Goal: Obtain resource: Obtain resource

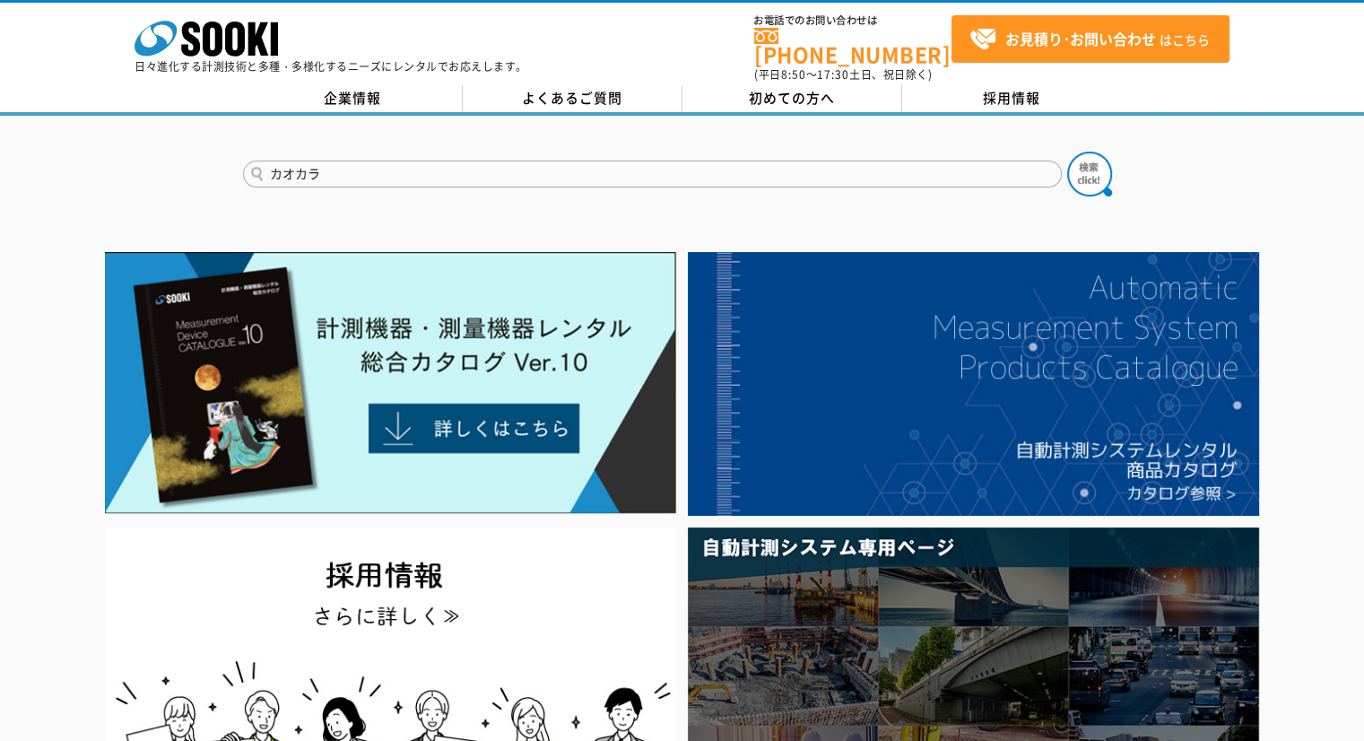
type input "カオカラ"
click at [1067, 152] on button at bounding box center [1089, 174] width 45 height 45
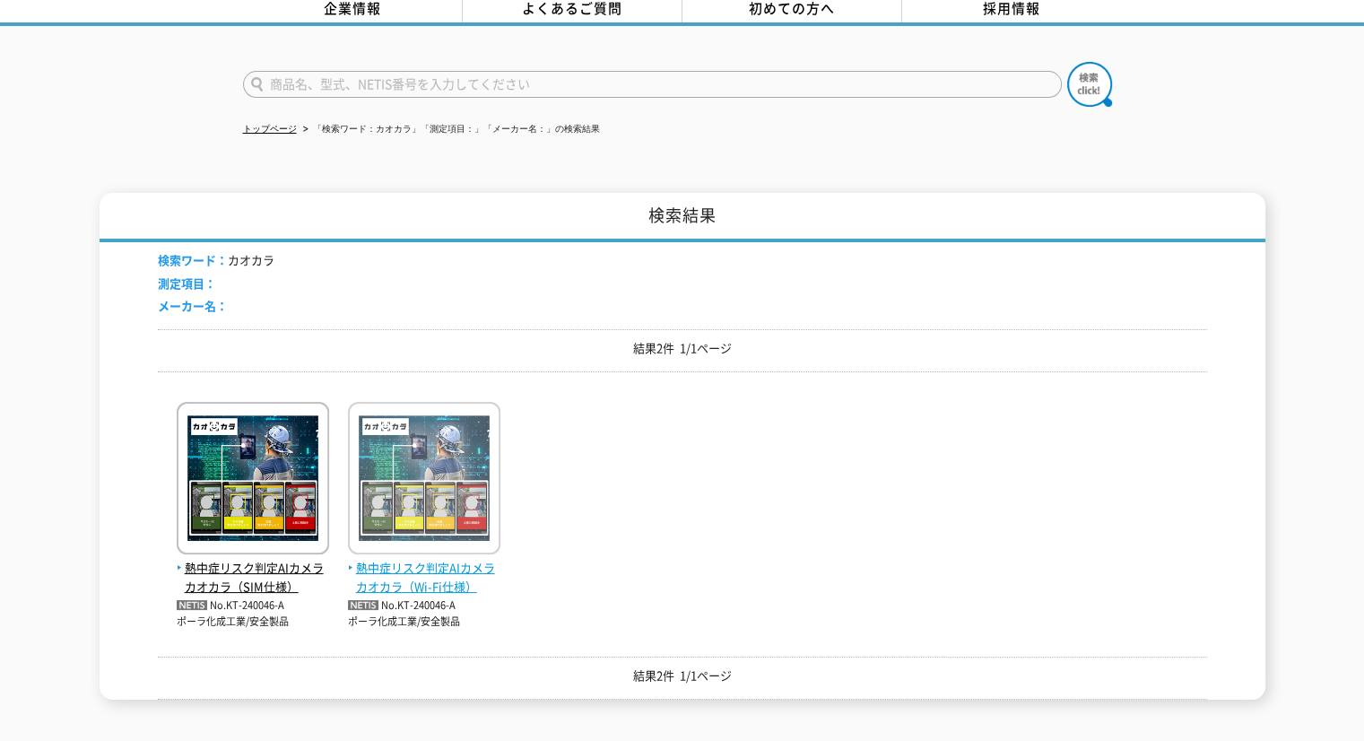
scroll to position [179, 0]
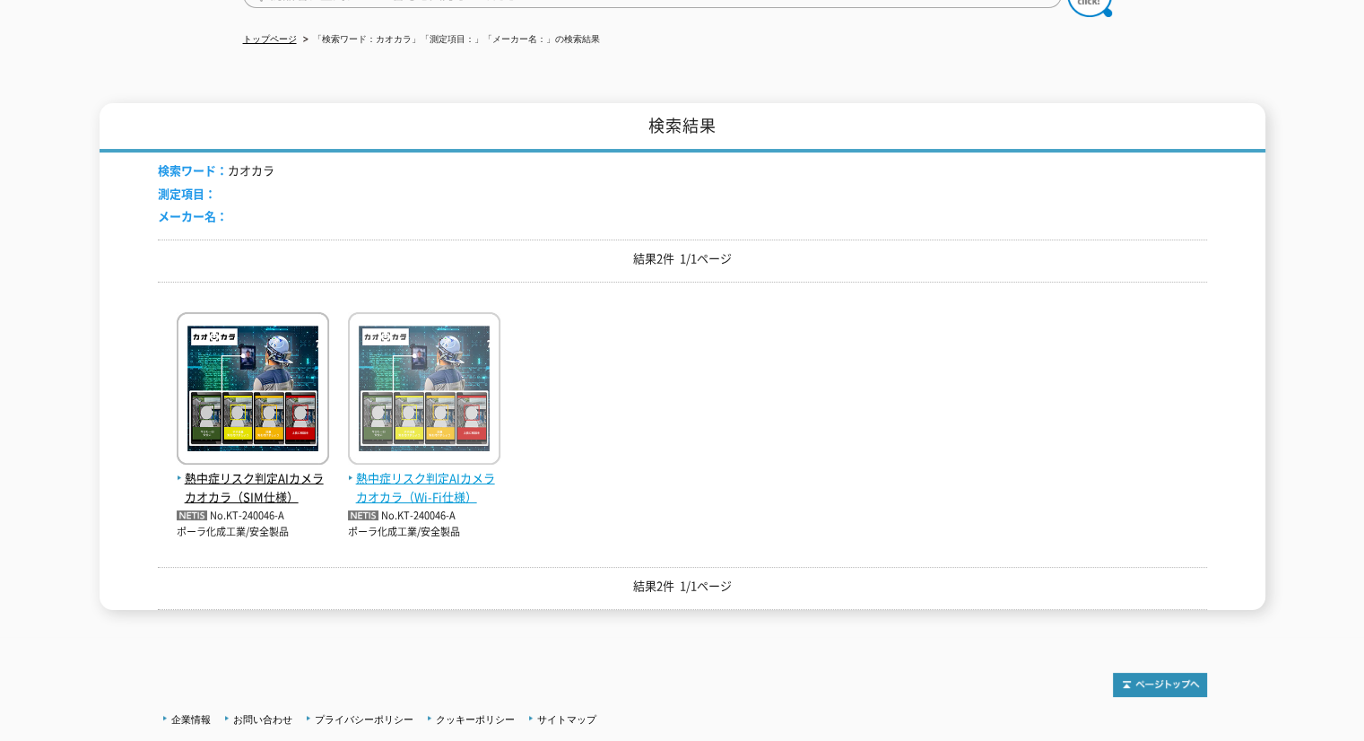
click at [397, 471] on span "熱中症リスク判定AIカメラ カオカラ（Wi-Fi仕様）" at bounding box center [424, 488] width 152 height 38
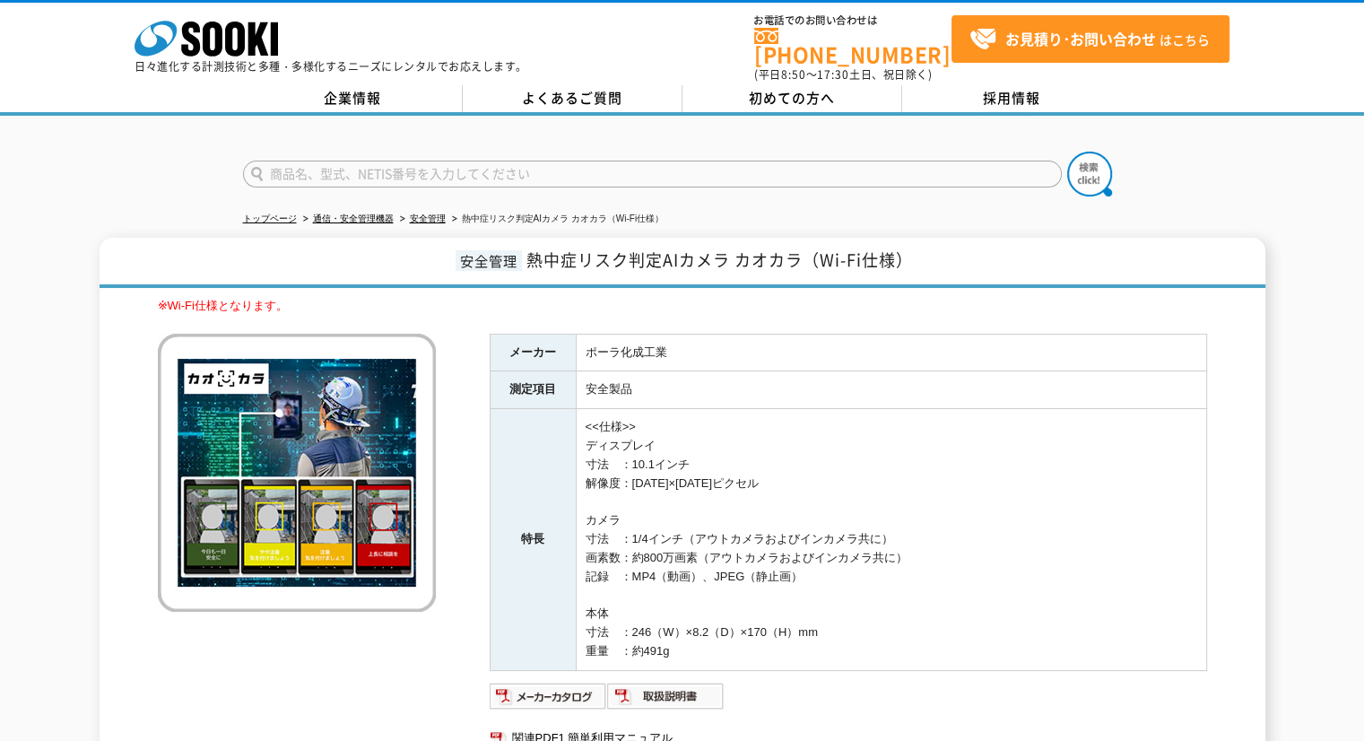
scroll to position [149, 0]
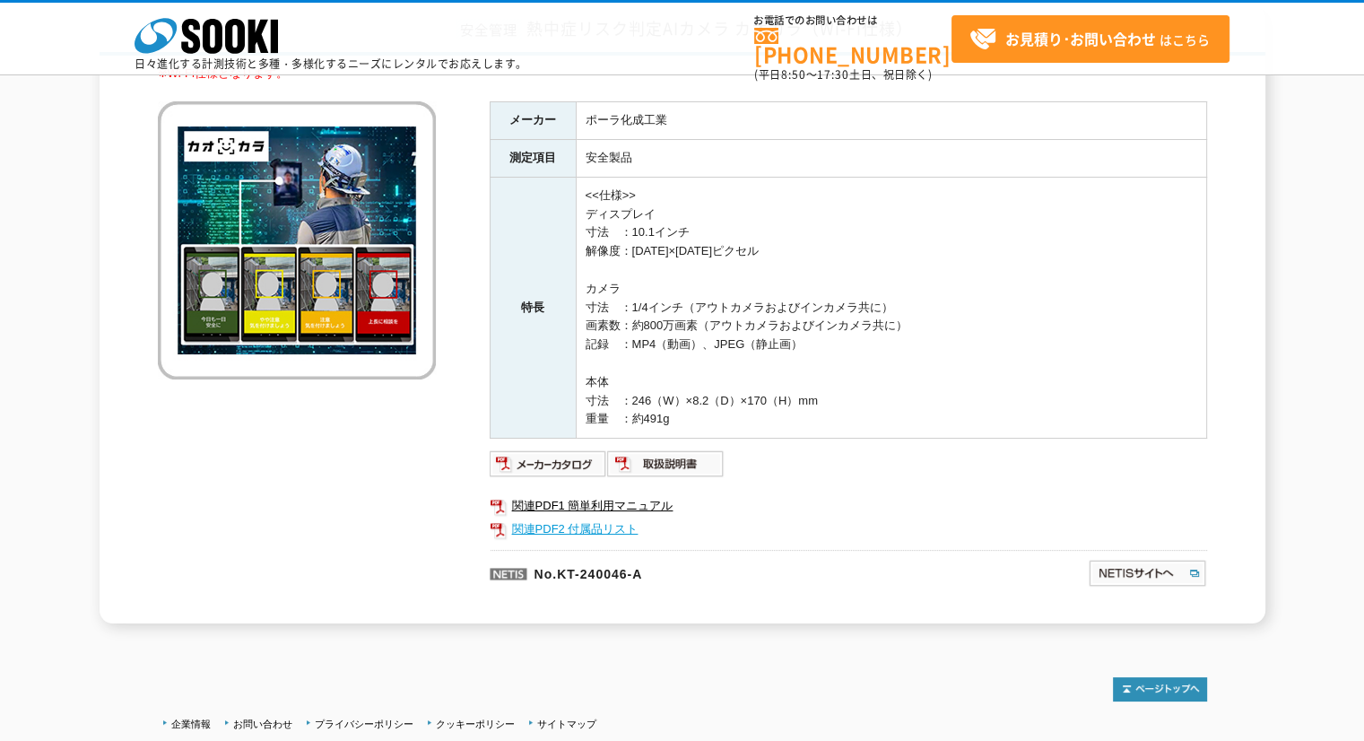
click at [605, 525] on link "関連PDF2 付属品リスト" at bounding box center [849, 529] width 718 height 23
